Goal: Navigation & Orientation: Find specific page/section

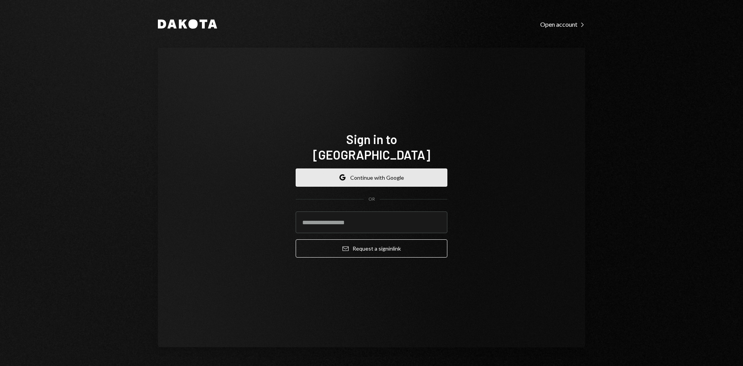
click at [371, 168] on button "Google Continue with Google" at bounding box center [372, 177] width 152 height 18
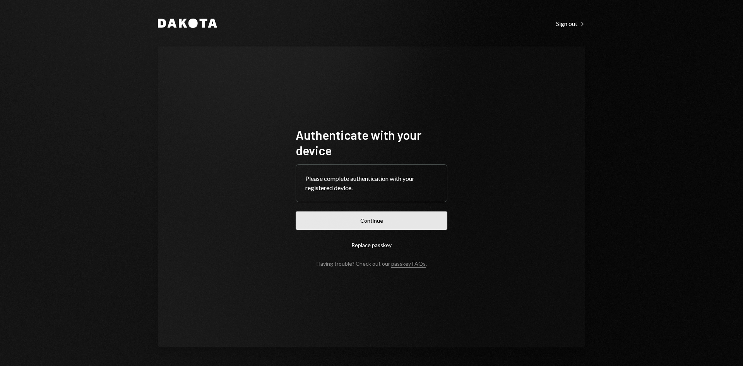
click at [346, 216] on button "Continue" at bounding box center [372, 220] width 152 height 18
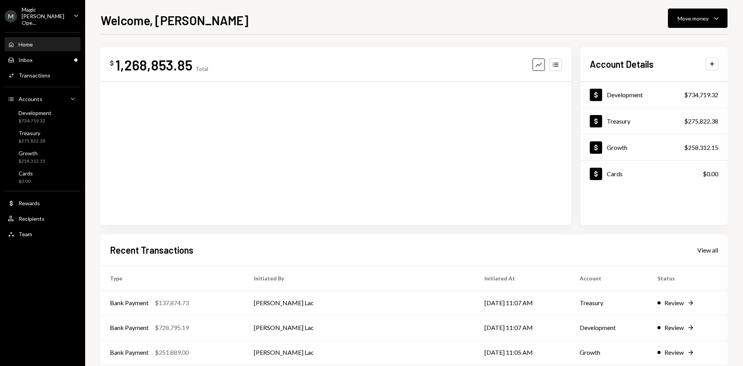
click at [48, 9] on div "Magic [PERSON_NAME] Ope..." at bounding box center [45, 16] width 46 height 20
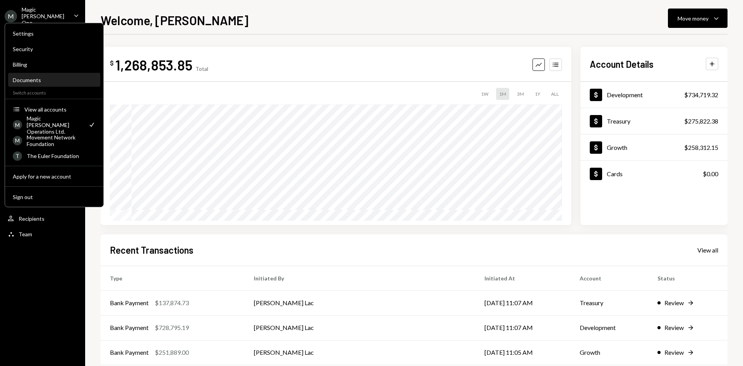
click at [30, 75] on div "Documents" at bounding box center [54, 80] width 83 height 13
